Goal: Entertainment & Leisure: Browse casually

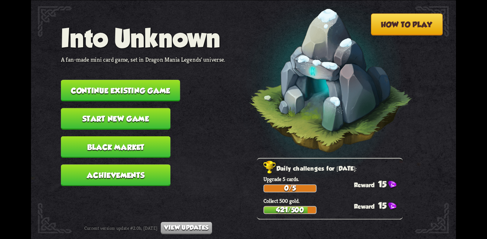
click at [127, 82] on button "Continue existing game" at bounding box center [120, 90] width 119 height 21
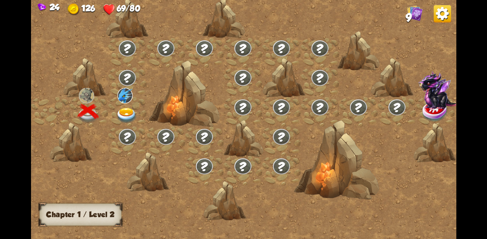
click at [128, 106] on div at bounding box center [127, 112] width 38 height 30
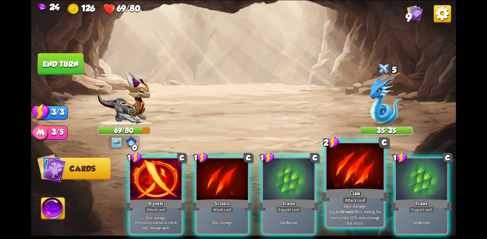
click at [342, 218] on p "Deal 9 damage. Applies Wound effect, making the enemy take 20% more damage this…" at bounding box center [355, 214] width 54 height 23
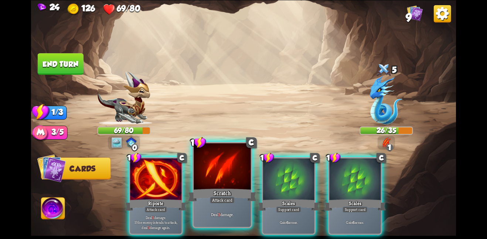
click at [235, 191] on div "Scratch" at bounding box center [222, 194] width 68 height 15
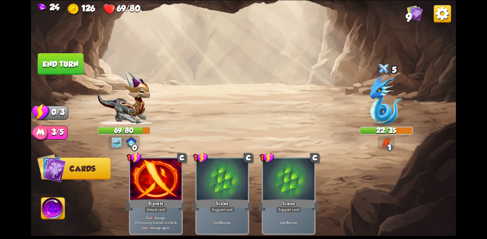
click at [70, 62] on button "End turn" at bounding box center [61, 63] width 46 height 21
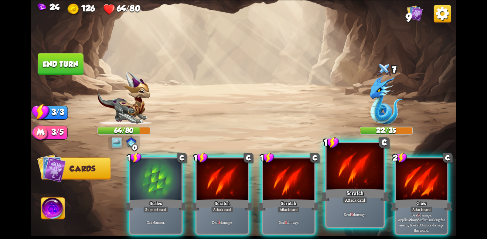
click at [354, 183] on div at bounding box center [354, 167] width 57 height 48
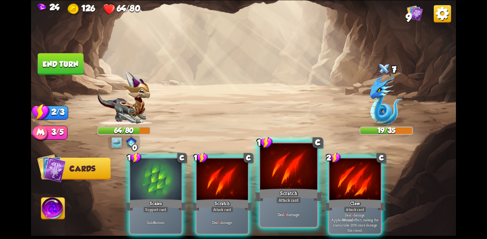
click at [263, 179] on div at bounding box center [288, 167] width 57 height 48
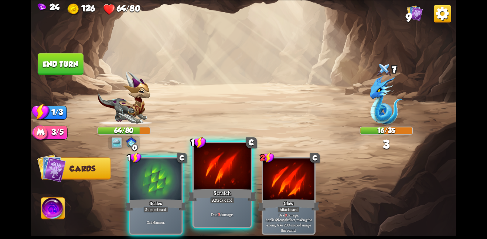
click at [219, 175] on div at bounding box center [222, 167] width 57 height 48
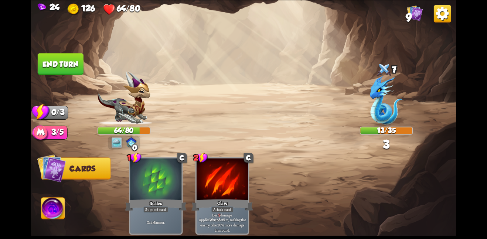
click at [47, 57] on button "End turn" at bounding box center [61, 63] width 46 height 21
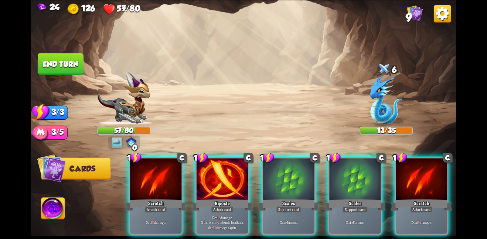
click at [123, 168] on div "1 C Scratch Attack card Deal 3 damage. 1 C Riposte Attack card Deal 3 damage. I…" at bounding box center [286, 186] width 340 height 106
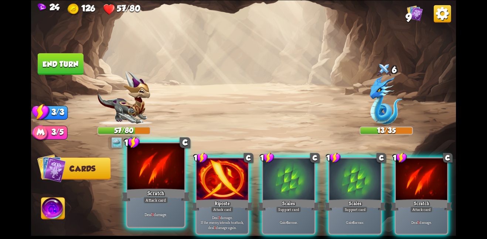
click at [146, 169] on div at bounding box center [155, 167] width 57 height 48
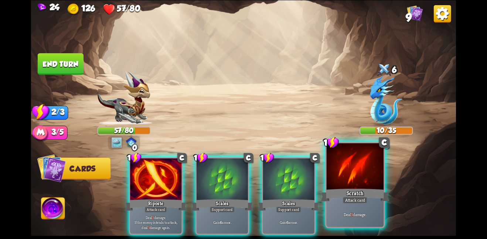
click at [330, 195] on div "Scratch" at bounding box center [355, 194] width 68 height 15
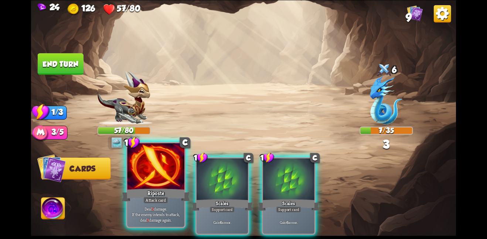
click at [176, 167] on div at bounding box center [155, 167] width 57 height 48
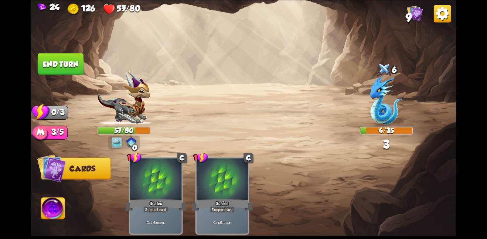
click at [63, 66] on button "End turn" at bounding box center [61, 63] width 46 height 21
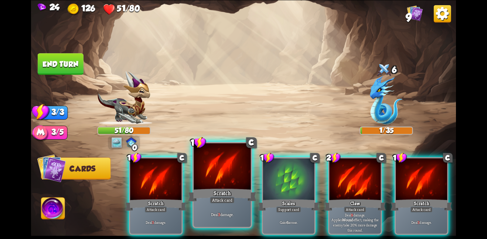
click at [209, 182] on div at bounding box center [222, 167] width 57 height 48
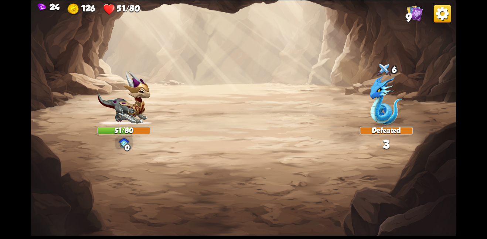
click at [297, 186] on img at bounding box center [243, 119] width 425 height 239
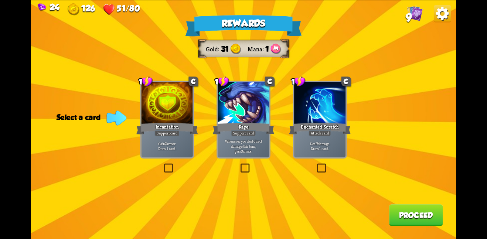
click at [312, 129] on div "Enchanted Scratch" at bounding box center [320, 129] width 62 height 14
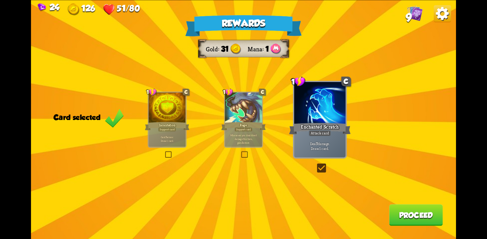
click at [416, 206] on button "Proceed" at bounding box center [416, 214] width 54 height 21
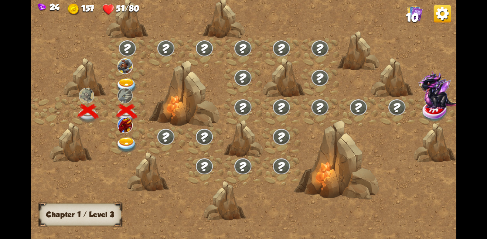
click at [127, 140] on img at bounding box center [126, 145] width 21 height 16
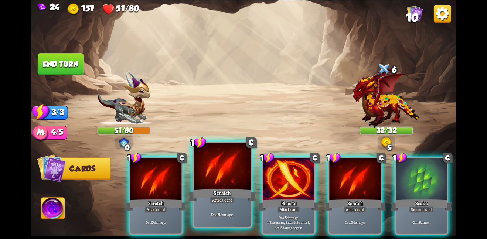
click at [204, 165] on div at bounding box center [222, 167] width 57 height 48
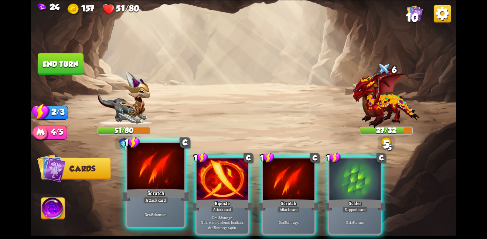
click at [169, 172] on div at bounding box center [155, 167] width 57 height 48
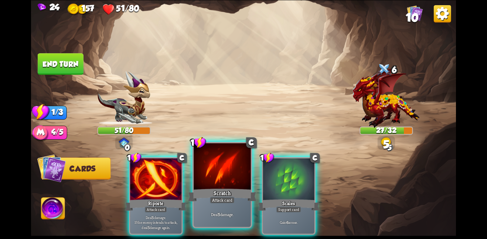
click at [211, 174] on div at bounding box center [222, 167] width 57 height 48
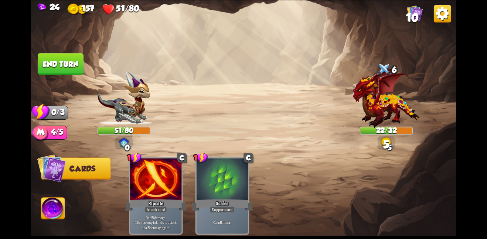
click at [70, 64] on button "End turn" at bounding box center [61, 63] width 46 height 21
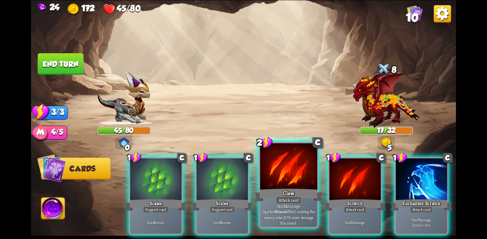
click at [285, 175] on div at bounding box center [288, 167] width 57 height 48
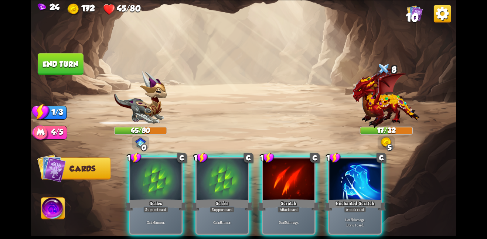
click at [285, 175] on div at bounding box center [288, 179] width 51 height 43
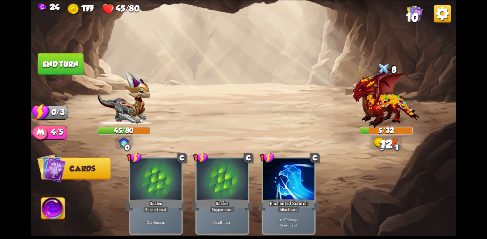
click at [52, 55] on button "End turn" at bounding box center [61, 63] width 46 height 21
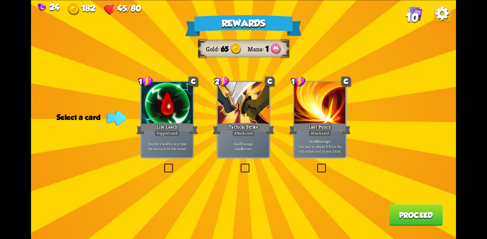
click at [335, 106] on div at bounding box center [319, 103] width 51 height 43
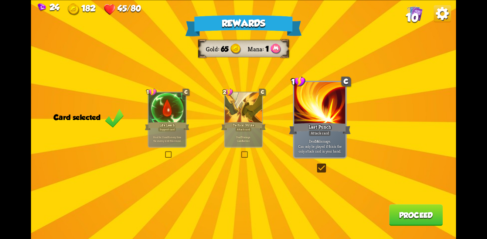
click at [398, 216] on button "Proceed" at bounding box center [416, 214] width 54 height 21
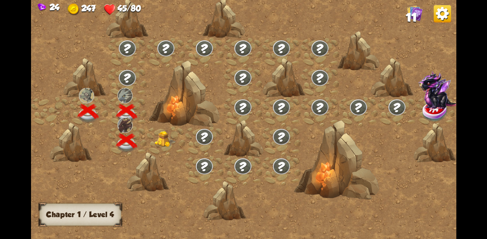
click at [158, 141] on img at bounding box center [164, 139] width 21 height 16
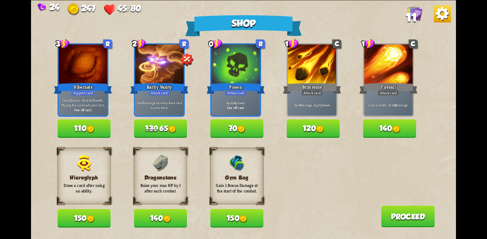
click at [232, 218] on button "150" at bounding box center [236, 218] width 53 height 18
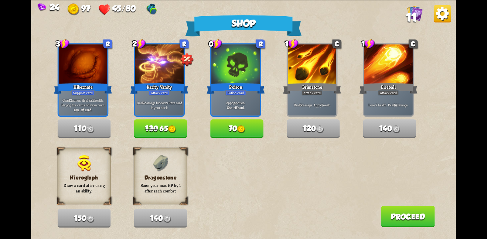
click at [248, 129] on button "70" at bounding box center [236, 128] width 53 height 18
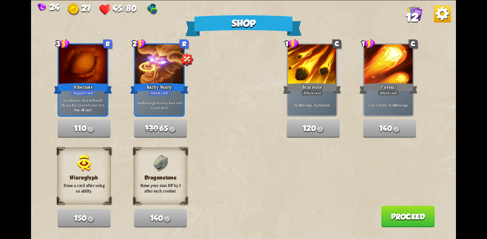
click at [383, 216] on button "Proceed" at bounding box center [408, 215] width 54 height 21
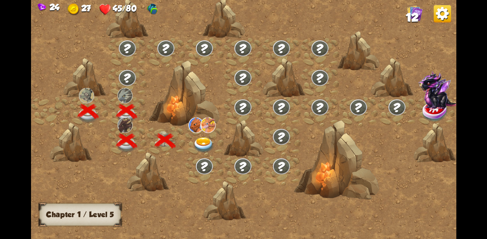
click at [202, 135] on div at bounding box center [204, 141] width 38 height 30
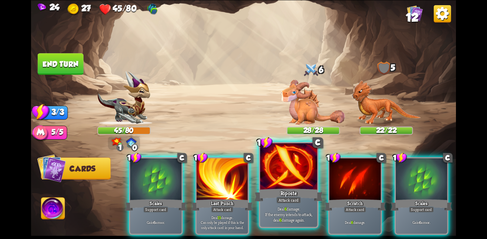
click at [281, 186] on div at bounding box center [288, 167] width 57 height 48
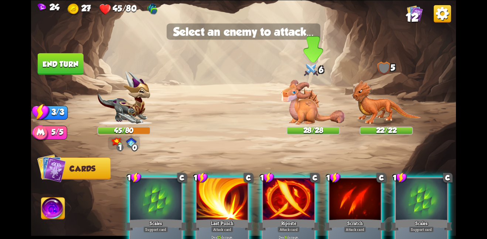
click at [304, 114] on img at bounding box center [313, 101] width 64 height 45
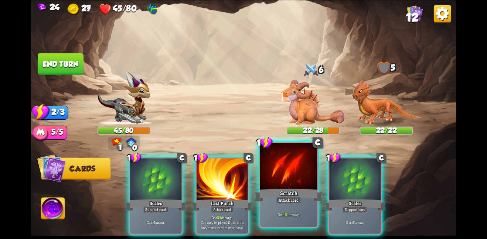
click at [291, 180] on div at bounding box center [288, 167] width 57 height 48
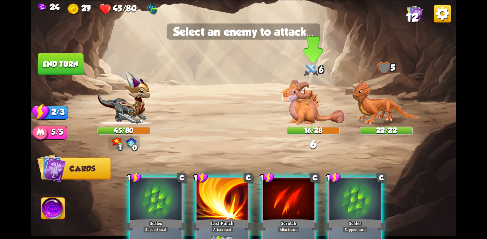
click at [307, 121] on img at bounding box center [313, 101] width 64 height 45
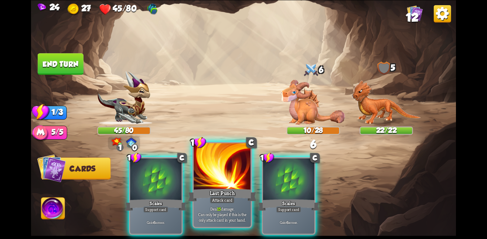
click at [222, 173] on div at bounding box center [222, 167] width 57 height 48
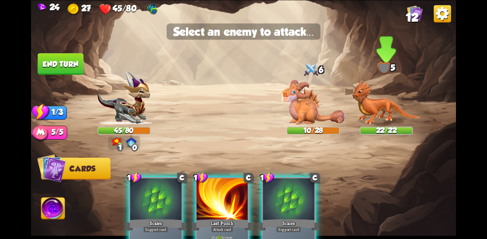
click at [389, 110] on img at bounding box center [386, 102] width 69 height 45
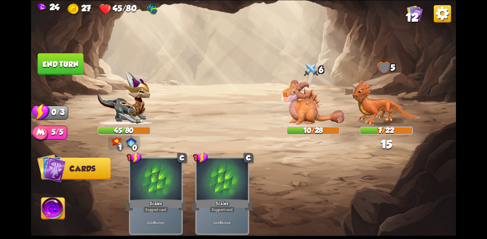
click at [52, 60] on button "End turn" at bounding box center [61, 63] width 46 height 21
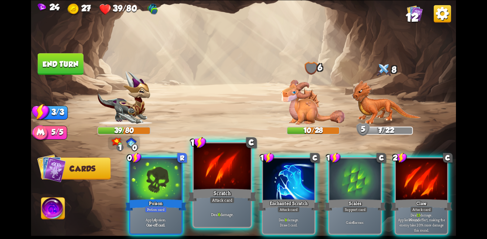
click at [230, 172] on div at bounding box center [222, 167] width 57 height 48
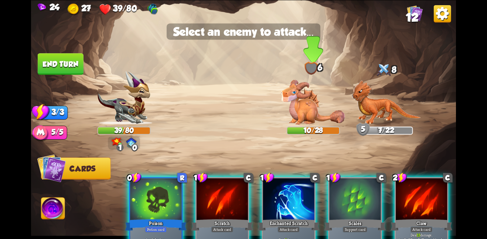
click at [315, 102] on img at bounding box center [313, 101] width 64 height 45
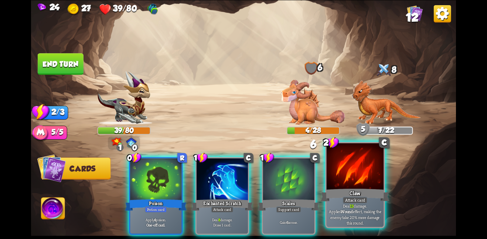
click at [335, 172] on div at bounding box center [354, 167] width 57 height 48
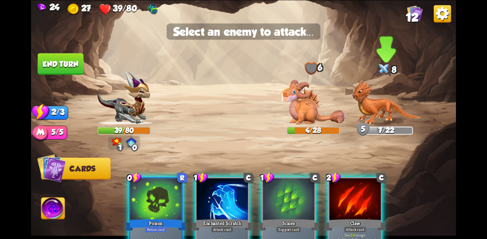
click at [372, 124] on img at bounding box center [386, 102] width 69 height 45
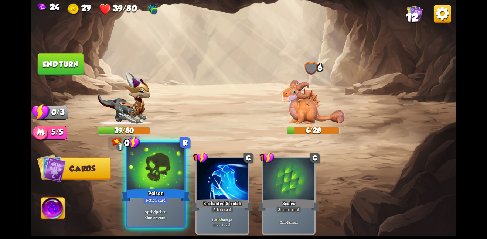
click at [138, 166] on div at bounding box center [155, 167] width 57 height 48
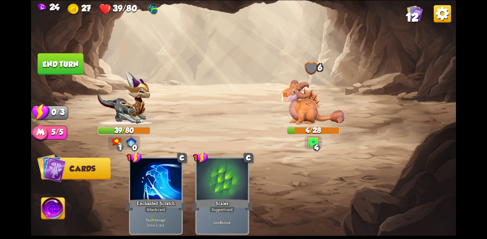
click at [62, 63] on button "End turn" at bounding box center [61, 63] width 46 height 21
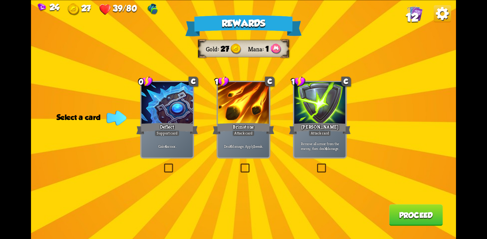
click at [333, 85] on div at bounding box center [319, 103] width 51 height 43
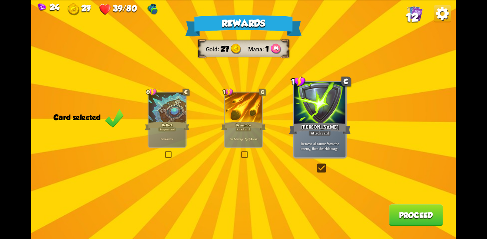
click at [393, 215] on button "Proceed" at bounding box center [416, 214] width 54 height 21
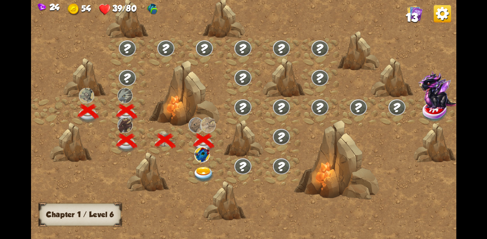
click at [204, 167] on img at bounding box center [203, 175] width 21 height 16
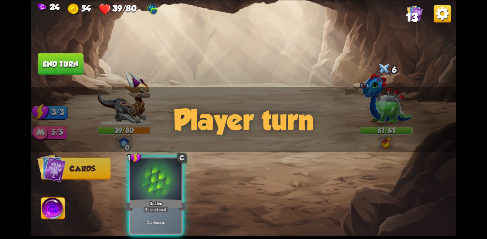
click at [210, 138] on div "Player turn" at bounding box center [243, 119] width 425 height 65
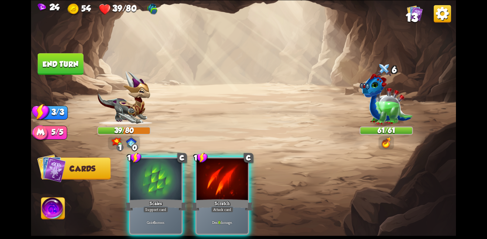
click at [210, 138] on div "Player turn" at bounding box center [243, 119] width 425 height 65
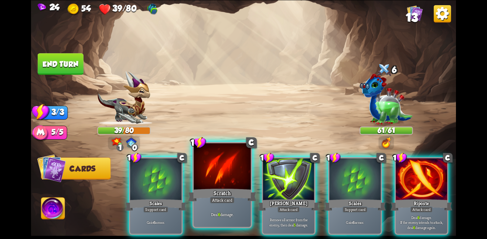
click at [212, 172] on div at bounding box center [222, 167] width 57 height 48
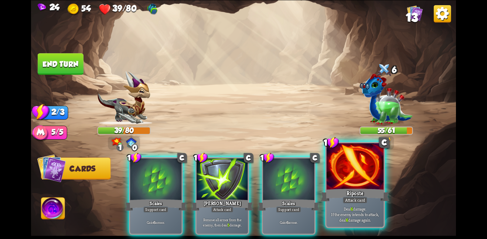
click at [352, 166] on div at bounding box center [354, 167] width 57 height 48
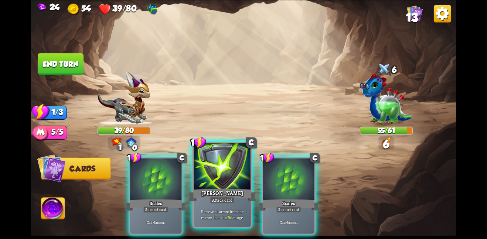
click at [234, 168] on div at bounding box center [222, 167] width 57 height 48
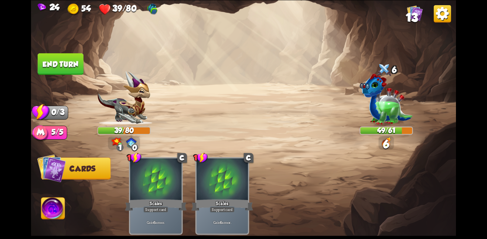
click at [63, 63] on button "End turn" at bounding box center [61, 63] width 46 height 21
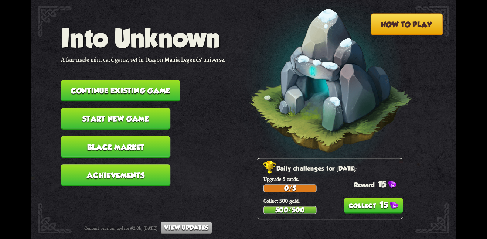
click at [358, 207] on button "15" at bounding box center [373, 206] width 59 height 16
click at [130, 164] on button "Achievements" at bounding box center [116, 174] width 110 height 21
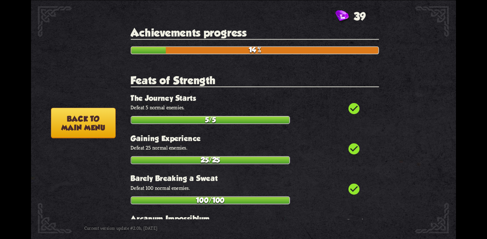
click at [78, 120] on button "Back to main menu" at bounding box center [83, 122] width 65 height 31
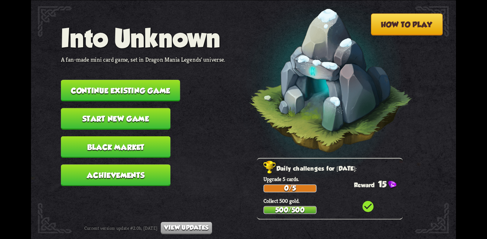
click at [132, 89] on button "Continue existing game" at bounding box center [120, 90] width 119 height 21
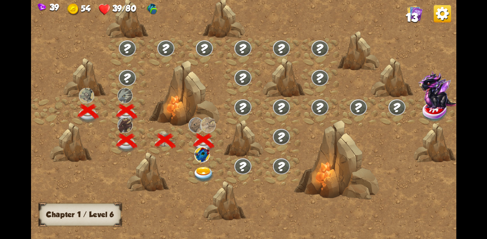
click at [196, 167] on img at bounding box center [203, 175] width 21 height 16
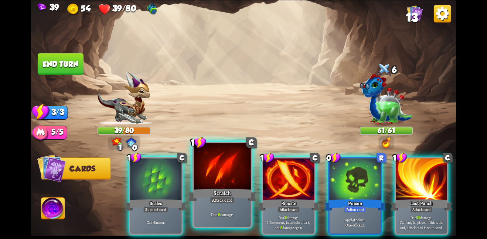
click at [198, 153] on div at bounding box center [222, 167] width 57 height 48
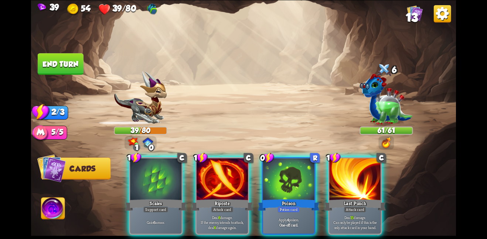
click at [198, 158] on div at bounding box center [221, 179] width 51 height 43
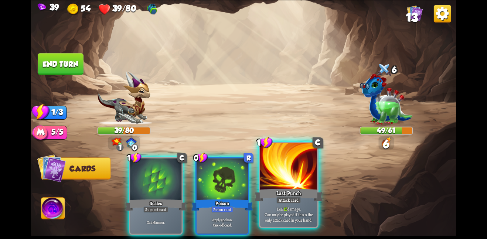
click at [265, 162] on div at bounding box center [288, 167] width 57 height 48
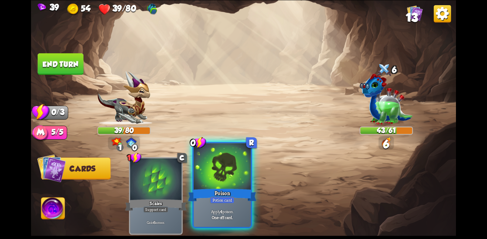
click at [232, 163] on div at bounding box center [222, 167] width 57 height 48
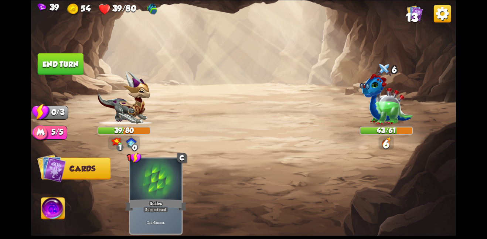
click at [74, 58] on button "End turn" at bounding box center [61, 63] width 46 height 21
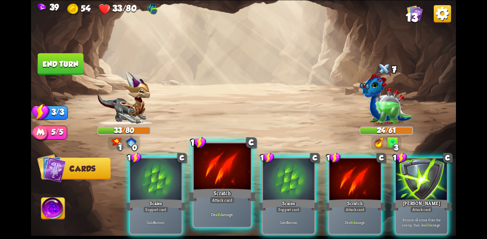
click at [207, 168] on div at bounding box center [222, 167] width 57 height 48
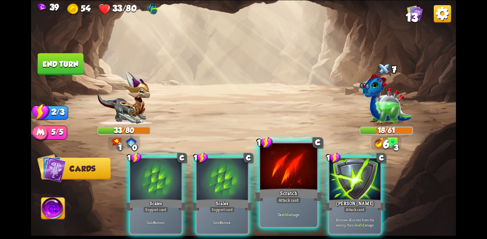
click at [271, 165] on div at bounding box center [288, 167] width 57 height 48
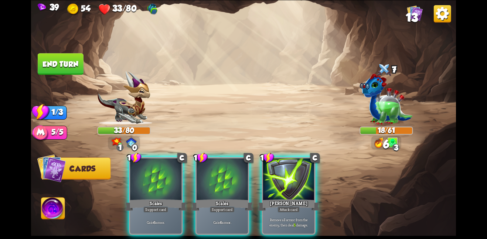
click at [271, 165] on div at bounding box center [288, 179] width 51 height 43
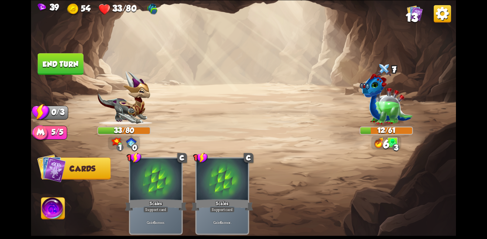
click at [53, 62] on button "End turn" at bounding box center [61, 63] width 46 height 21
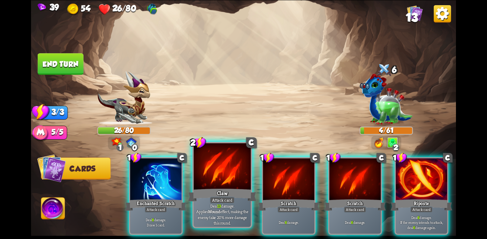
click at [220, 187] on div at bounding box center [222, 167] width 57 height 48
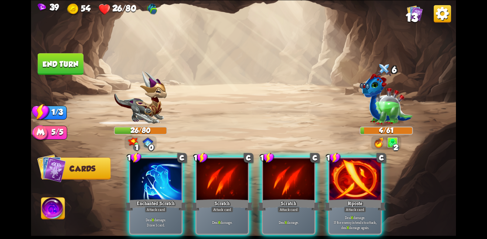
click at [261, 187] on div "1 C Scratch Attack card Deal 6 damage." at bounding box center [288, 196] width 54 height 78
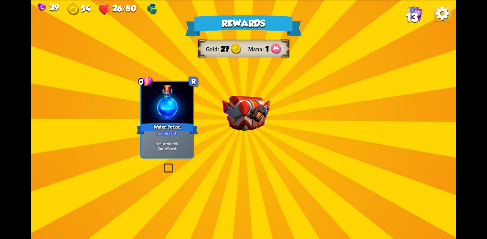
click at [256, 90] on div "Rewards Gold 27 Mana 1 Select a card 0 R Water Potion Potion card Heal for 4 he…" at bounding box center [243, 119] width 425 height 239
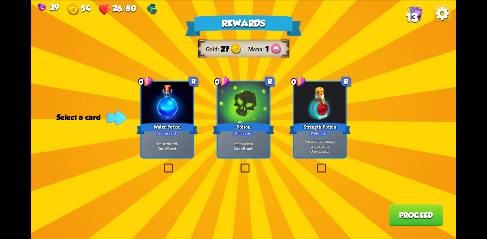
click at [252, 100] on div at bounding box center [243, 103] width 51 height 43
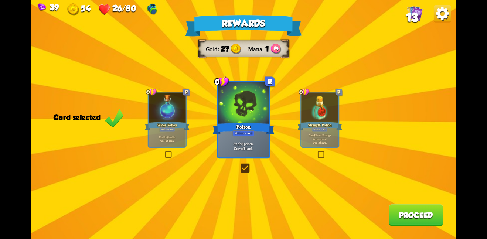
click at [406, 221] on button "Proceed" at bounding box center [416, 214] width 54 height 21
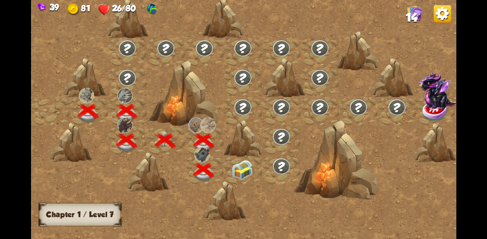
click at [240, 170] on img at bounding box center [242, 170] width 21 height 20
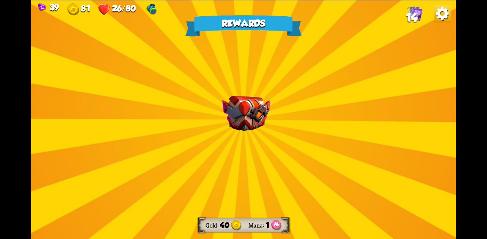
click at [242, 113] on img at bounding box center [246, 114] width 48 height 36
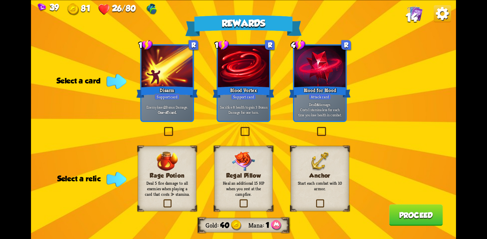
click at [240, 167] on img at bounding box center [243, 160] width 23 height 19
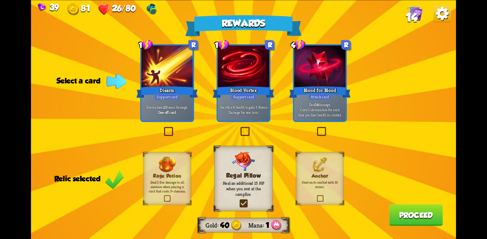
click at [399, 210] on button "Proceed" at bounding box center [416, 214] width 54 height 21
